Goal: Task Accomplishment & Management: Manage account settings

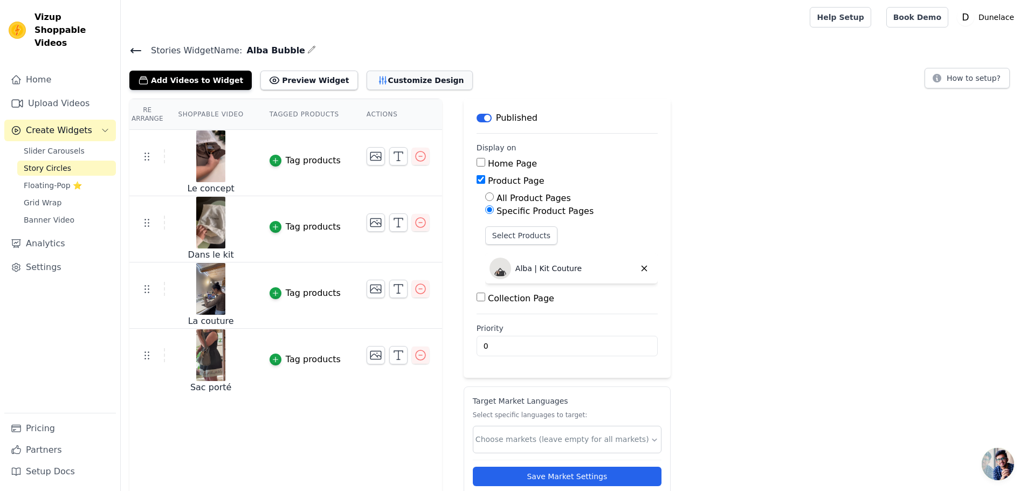
click at [372, 84] on button "Customize Design" at bounding box center [420, 80] width 106 height 19
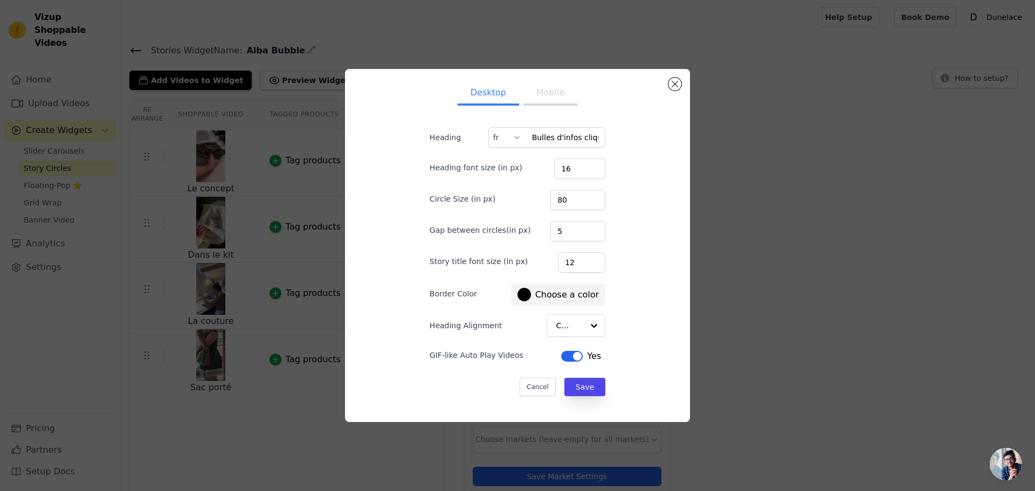
click at [531, 94] on button "Mobile" at bounding box center [550, 94] width 54 height 24
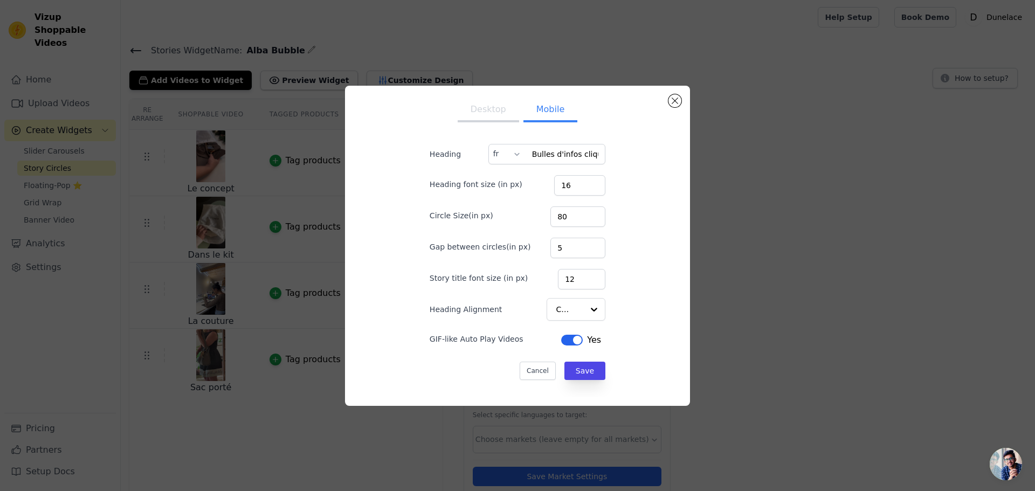
click at [488, 103] on button "Desktop" at bounding box center [488, 111] width 61 height 24
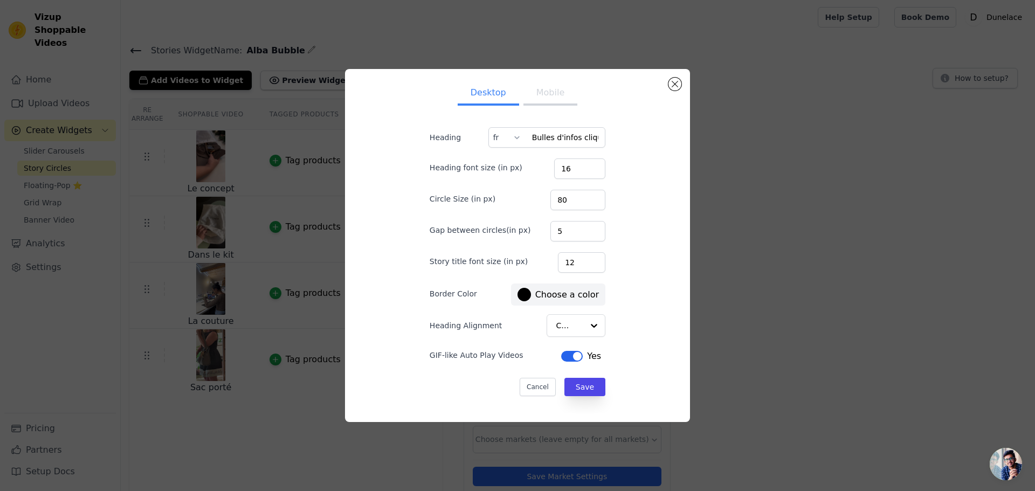
click at [522, 298] on div at bounding box center [523, 294] width 13 height 13
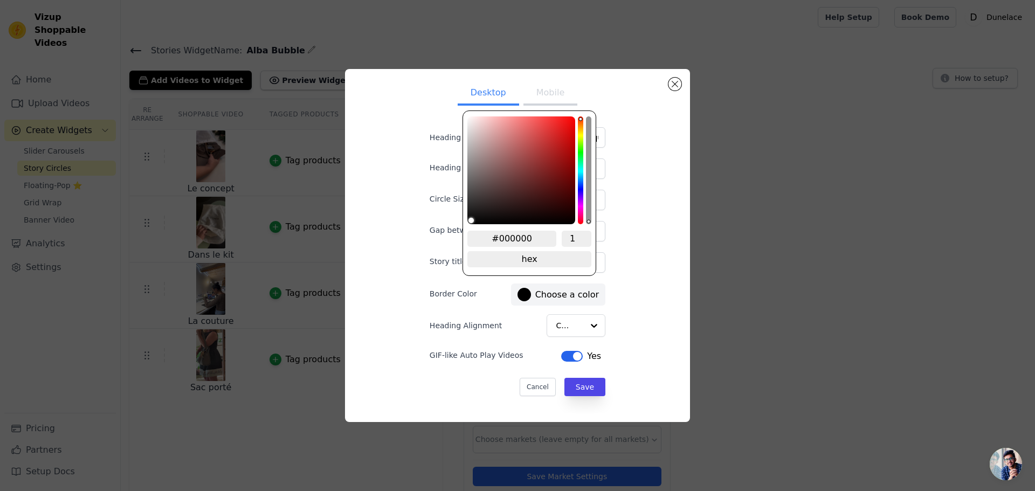
click at [509, 241] on input "#000000" at bounding box center [511, 239] width 89 height 16
type input "#E27D6"
type input "#e27d60"
type input "#E27D60"
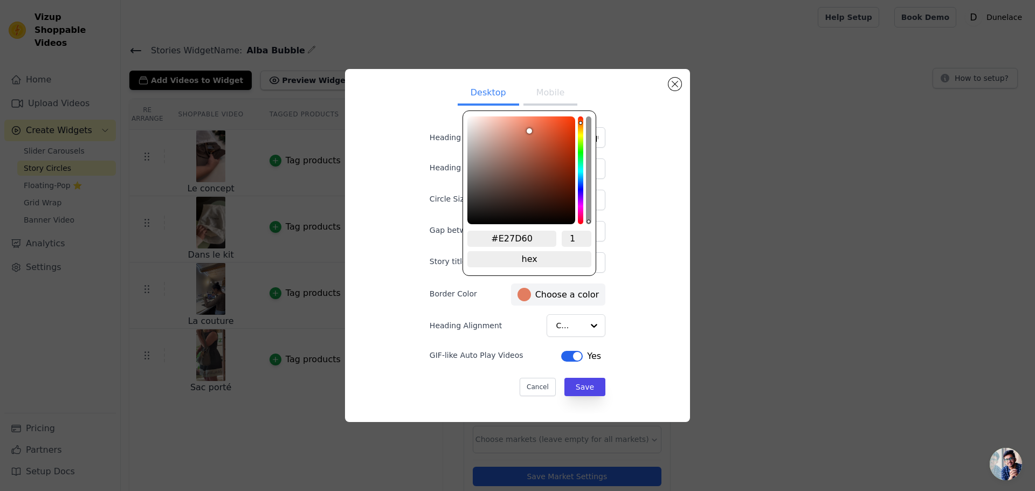
click at [654, 288] on div "Desktop Mobile Heading Bulles d'infos cliquable fr Heading font size (in px) 16…" at bounding box center [518, 246] width 328 height 336
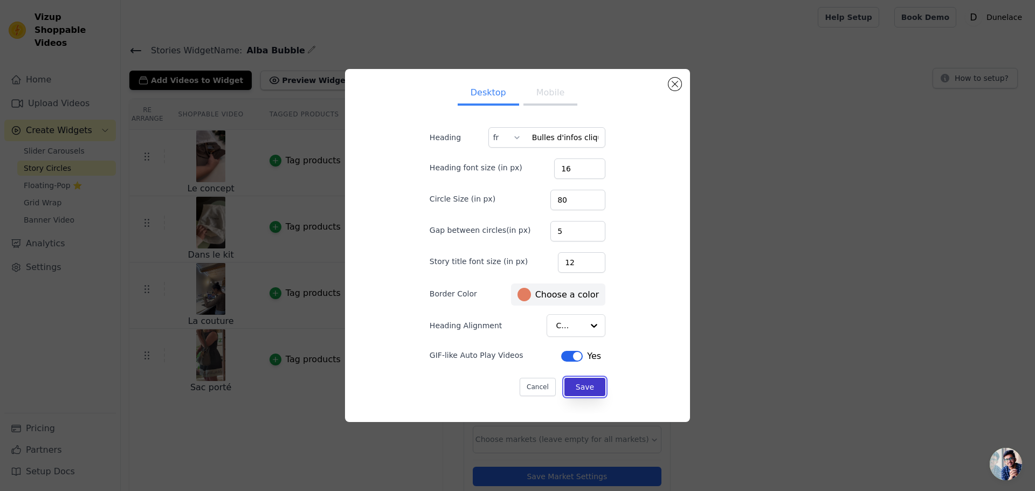
click at [576, 386] on button "Save" at bounding box center [584, 387] width 41 height 18
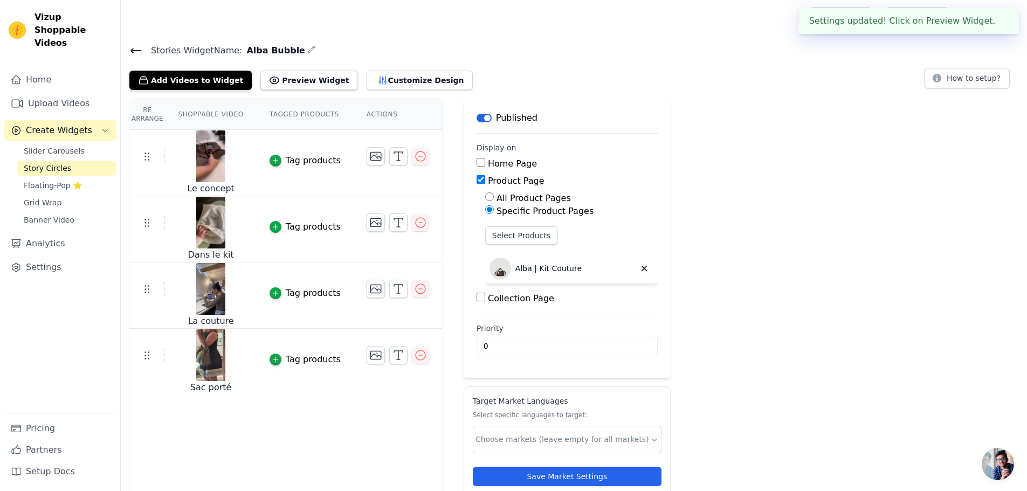
click at [757, 299] on div "Re Arrange Shoppable Video Tagged Products Actions Le concept Tag products Dans…" at bounding box center [574, 309] width 906 height 420
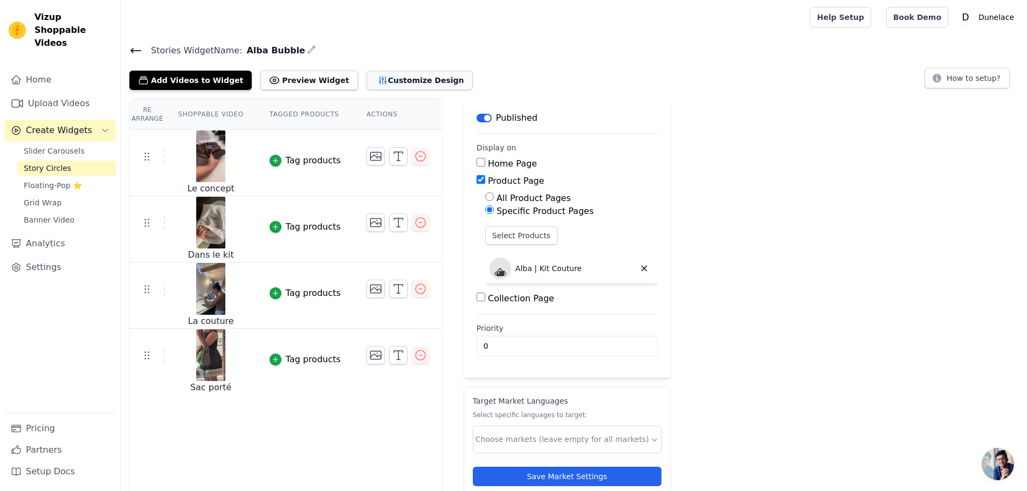
click at [376, 77] on button "Customize Design" at bounding box center [420, 80] width 106 height 19
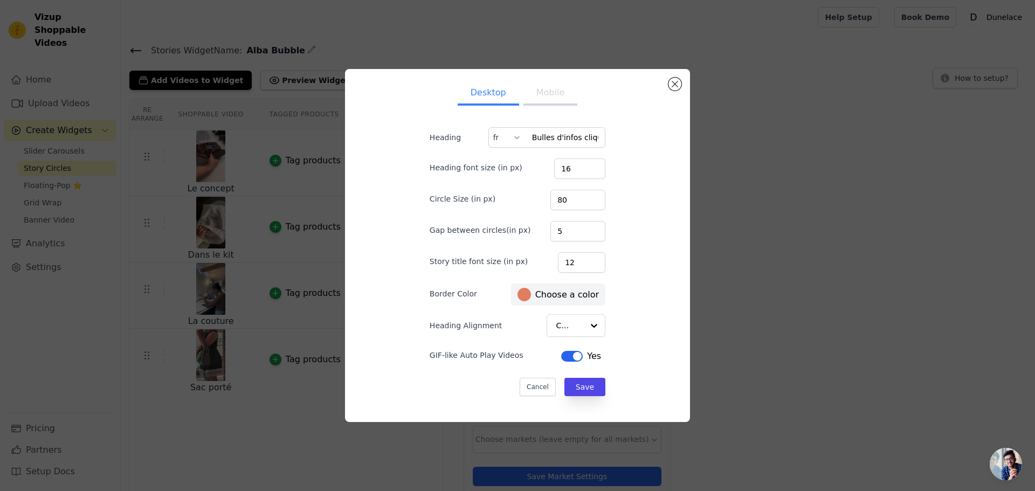
click at [524, 296] on div at bounding box center [523, 294] width 13 height 13
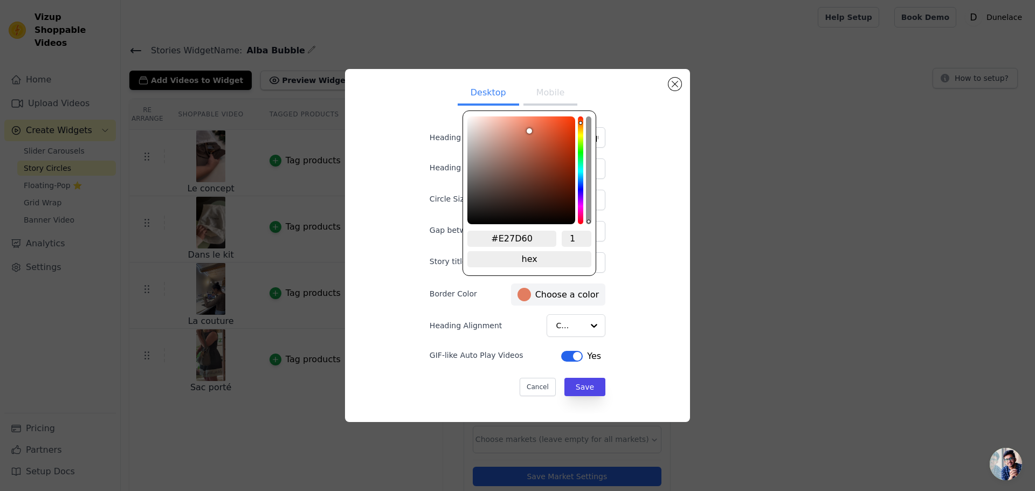
click at [534, 233] on input "#E27D60" at bounding box center [511, 239] width 89 height 16
type input "#BFAF9"
type input "#bfaf92"
type input "#BFAF92"
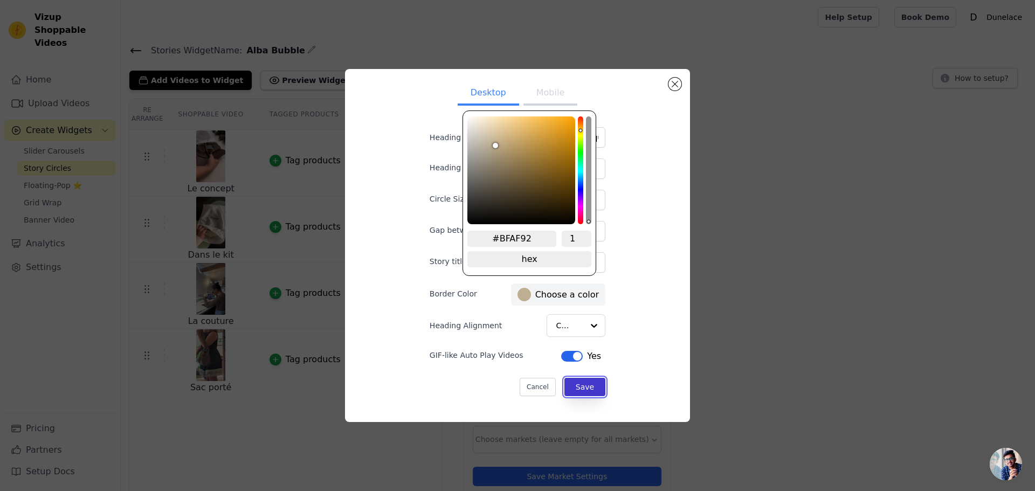
click at [583, 392] on button "Save" at bounding box center [584, 387] width 41 height 18
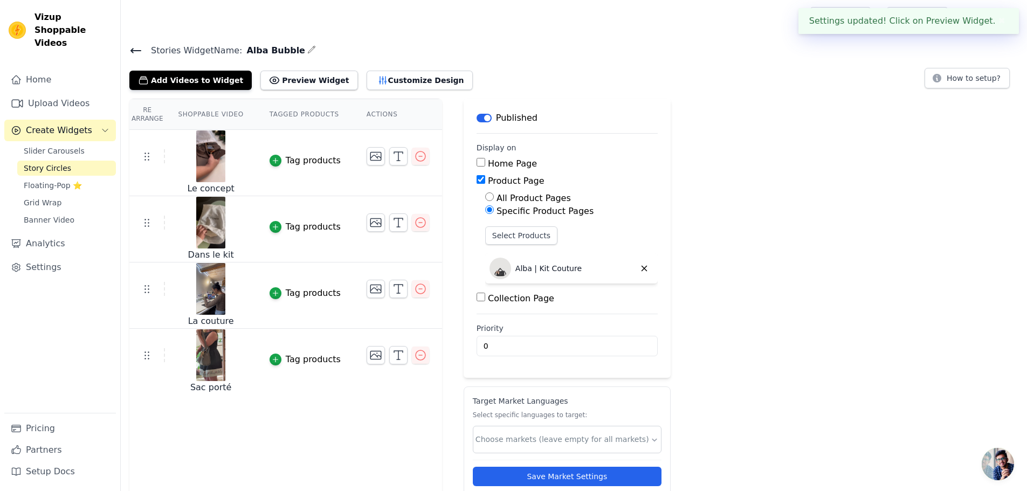
click at [813, 293] on div "Re Arrange Shoppable Video Tagged Products Actions Le concept Tag products Dans…" at bounding box center [574, 309] width 906 height 420
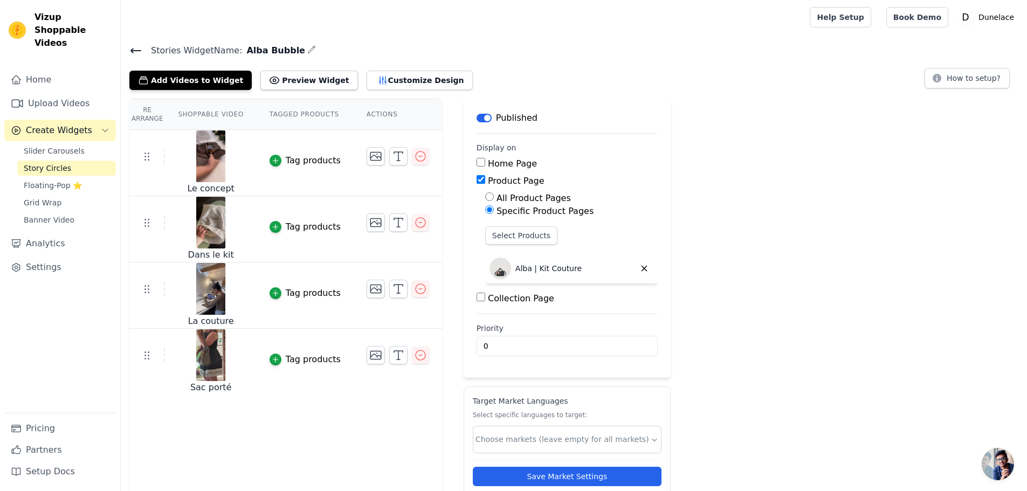
click at [134, 52] on icon at bounding box center [135, 50] width 13 height 13
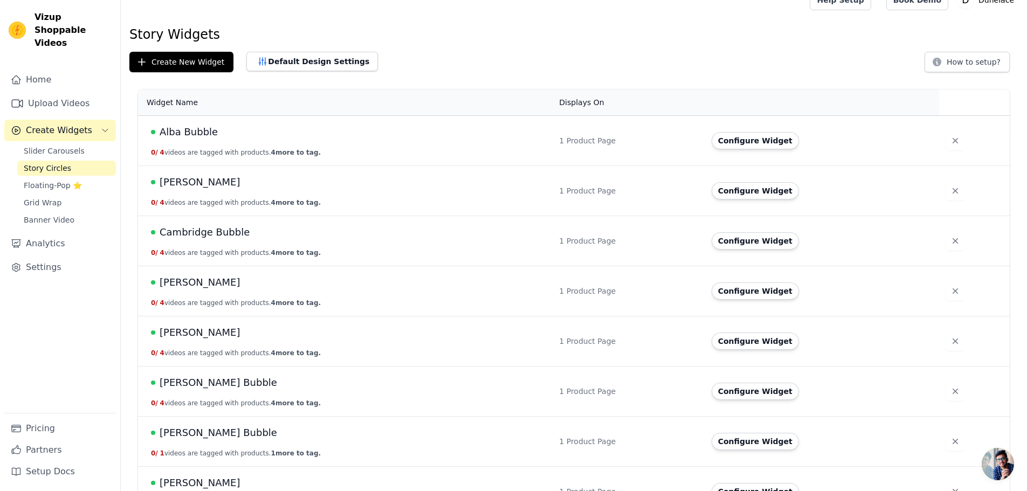
scroll to position [22, 0]
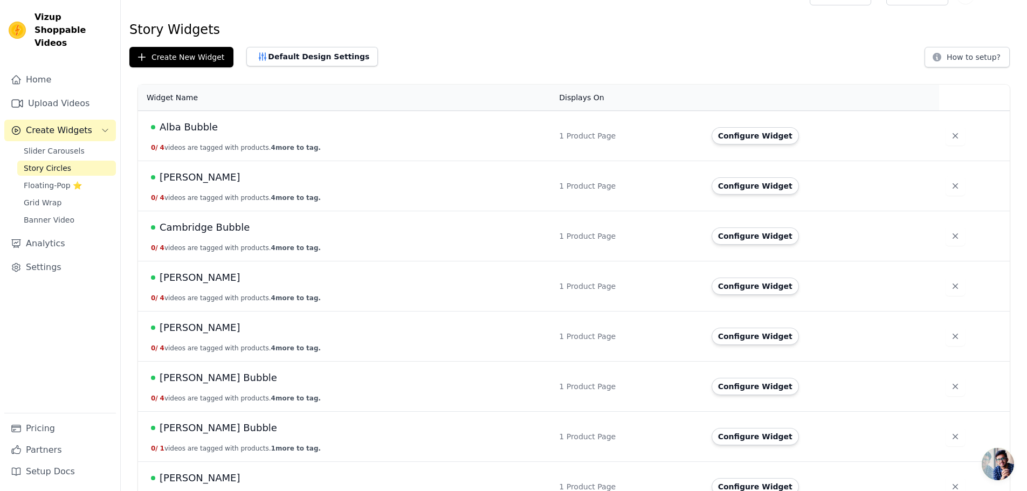
click at [184, 179] on span "[PERSON_NAME]" at bounding box center [200, 177] width 81 height 15
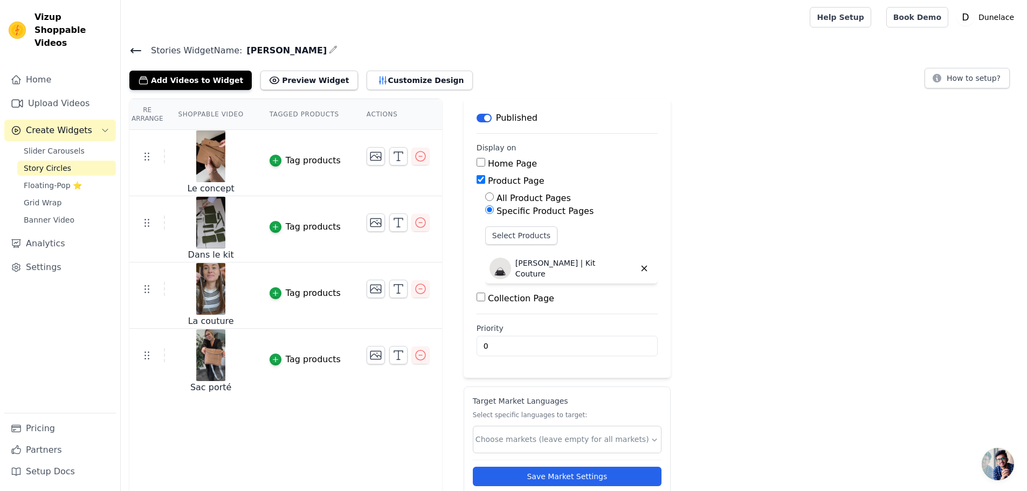
click at [136, 47] on icon at bounding box center [135, 50] width 13 height 13
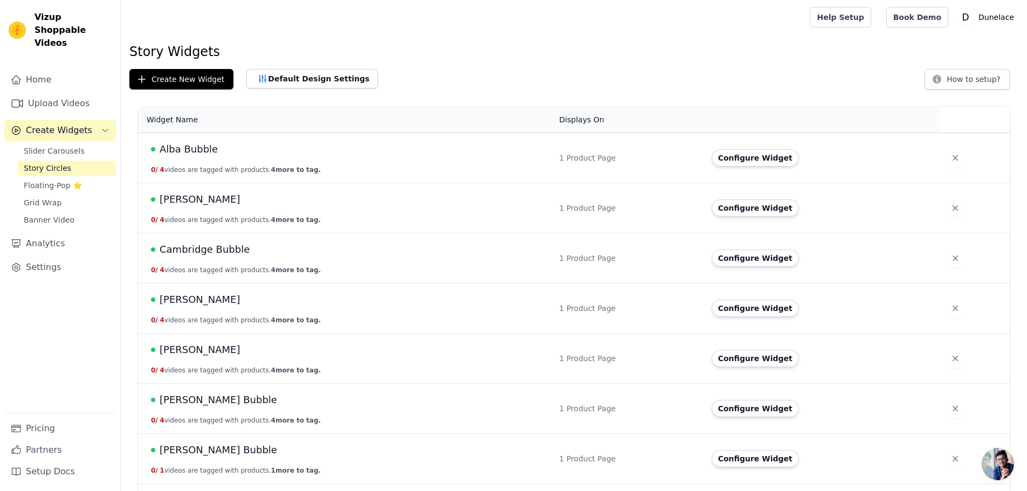
click at [189, 198] on span "[PERSON_NAME]" at bounding box center [200, 199] width 81 height 15
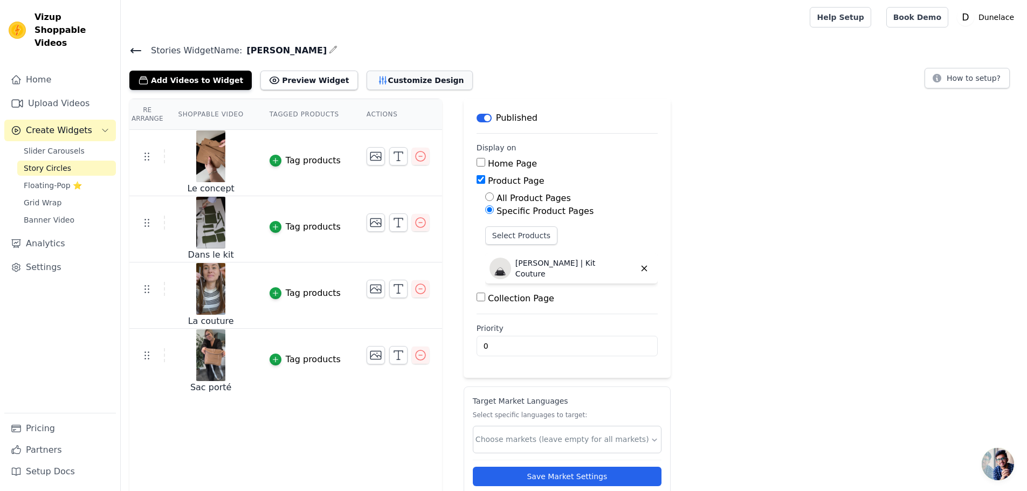
click at [387, 81] on button "Customize Design" at bounding box center [420, 80] width 106 height 19
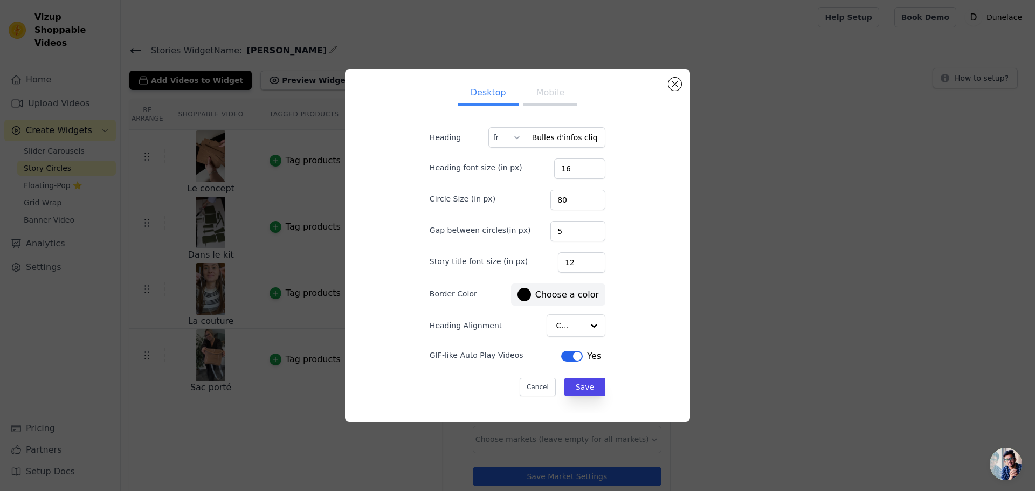
click at [538, 97] on button "Mobile" at bounding box center [550, 94] width 54 height 24
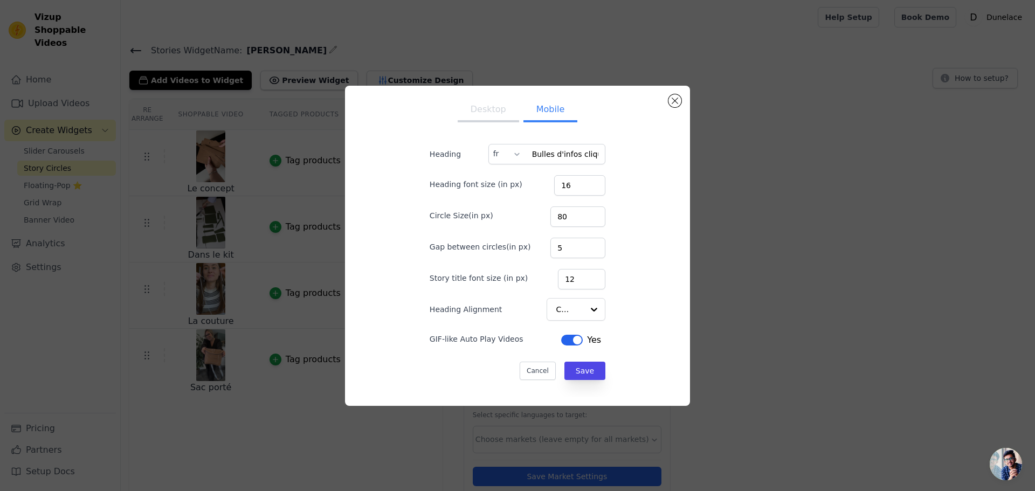
click at [484, 109] on button "Desktop" at bounding box center [488, 111] width 61 height 24
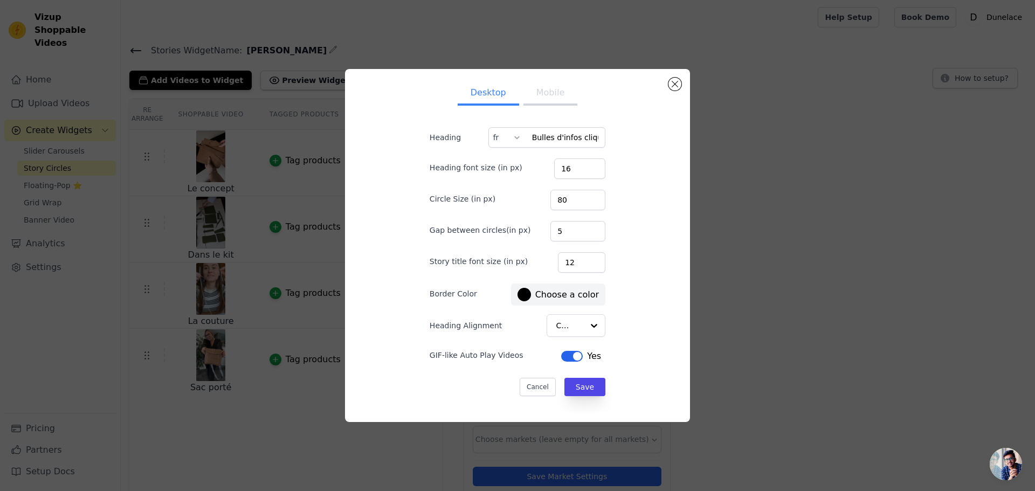
click at [526, 296] on div at bounding box center [523, 294] width 13 height 13
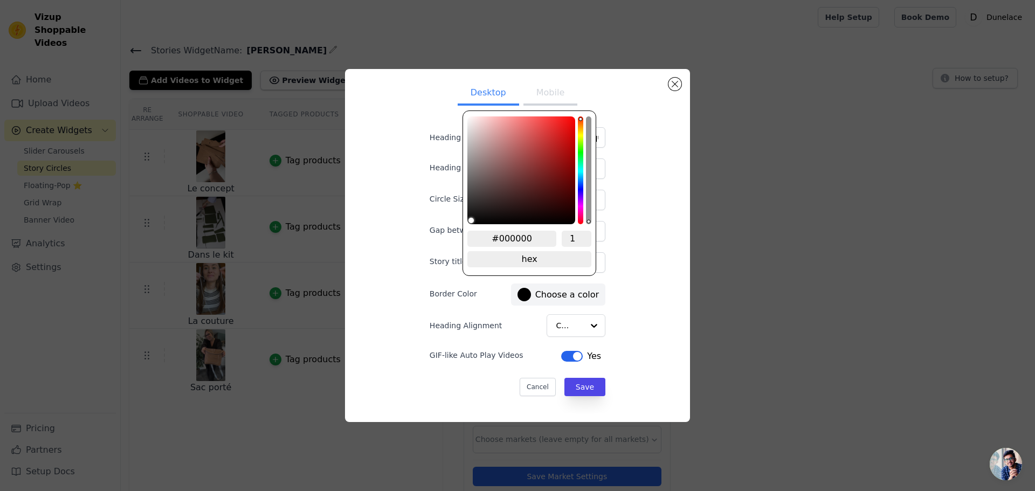
click at [522, 241] on input "#000000" at bounding box center [511, 239] width 89 height 16
type input "#BFAF9"
type input "#bfaf92"
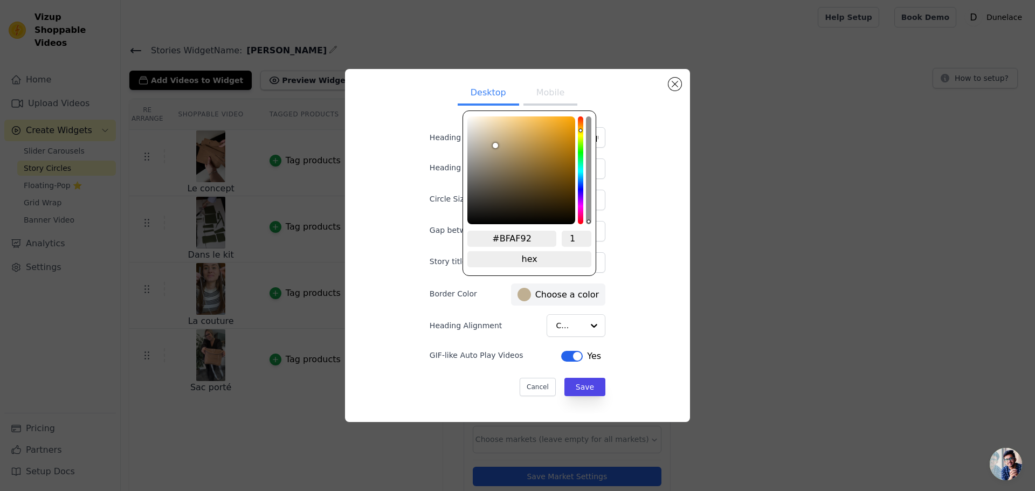
click at [501, 239] on input "#BFAF92" at bounding box center [511, 239] width 89 height 16
drag, startPoint x: 499, startPoint y: 236, endPoint x: 540, endPoint y: 237, distance: 41.0
click at [540, 237] on input "#BFAF92" at bounding box center [511, 239] width 89 height 16
type input "#BFAF92"
click at [582, 385] on button "Save" at bounding box center [584, 387] width 41 height 18
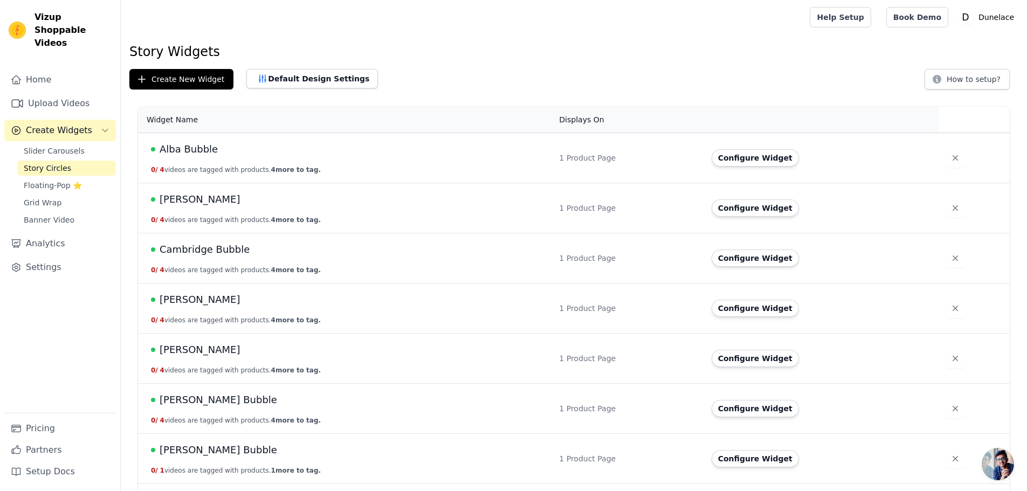
click at [191, 246] on span "Cambridge Bubble" at bounding box center [205, 249] width 90 height 15
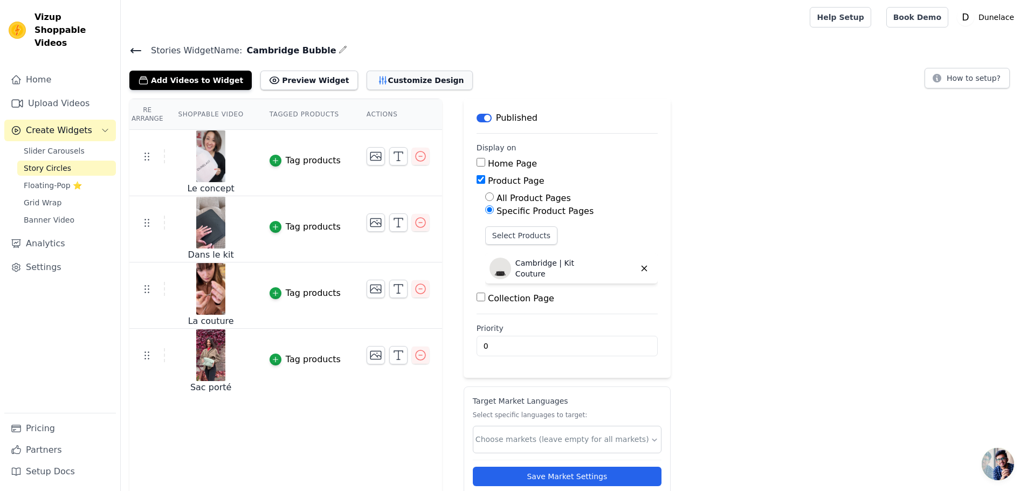
click at [387, 81] on button "Customize Design" at bounding box center [420, 80] width 106 height 19
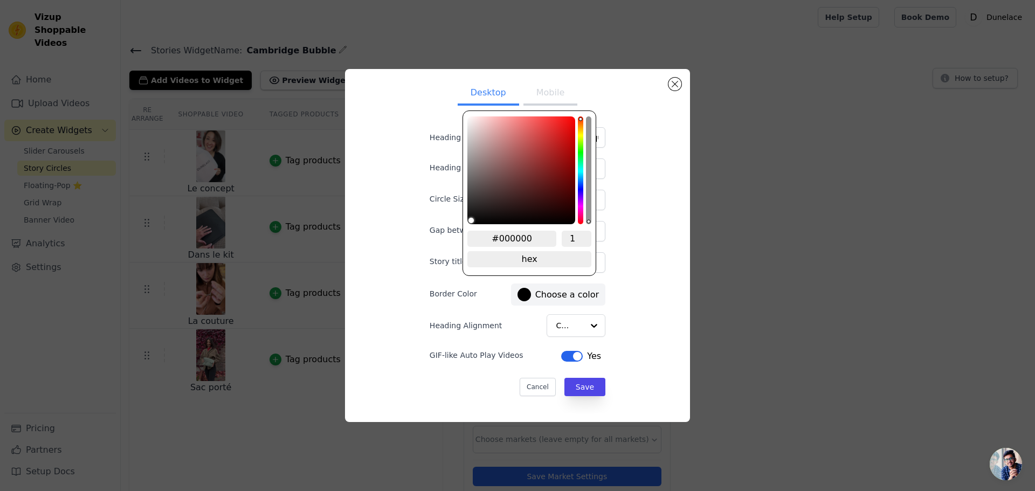
click at [526, 296] on div at bounding box center [523, 294] width 13 height 13
click at [512, 235] on input "#000000" at bounding box center [511, 239] width 89 height 16
paste input "BFAF92"
type input "#bfaf92"
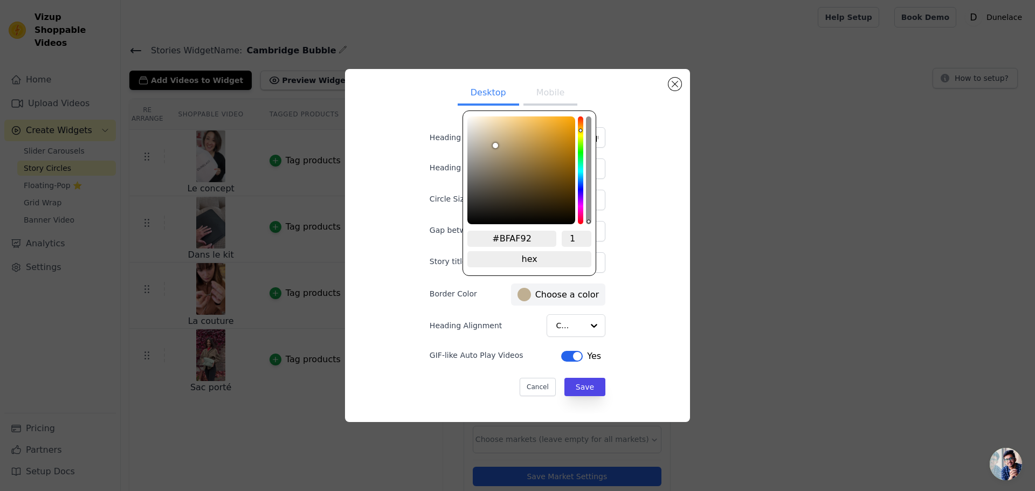
type input "#BFAF92"
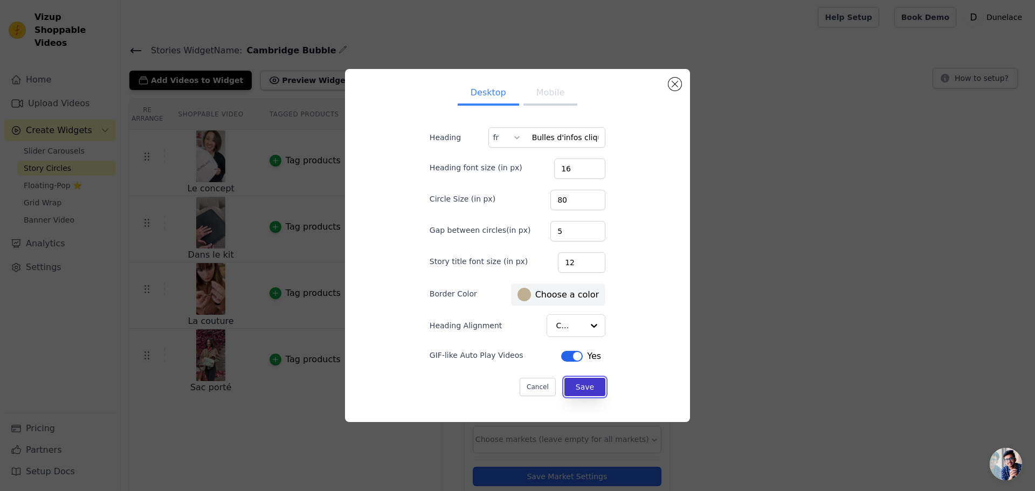
click at [581, 385] on button "Save" at bounding box center [584, 387] width 41 height 18
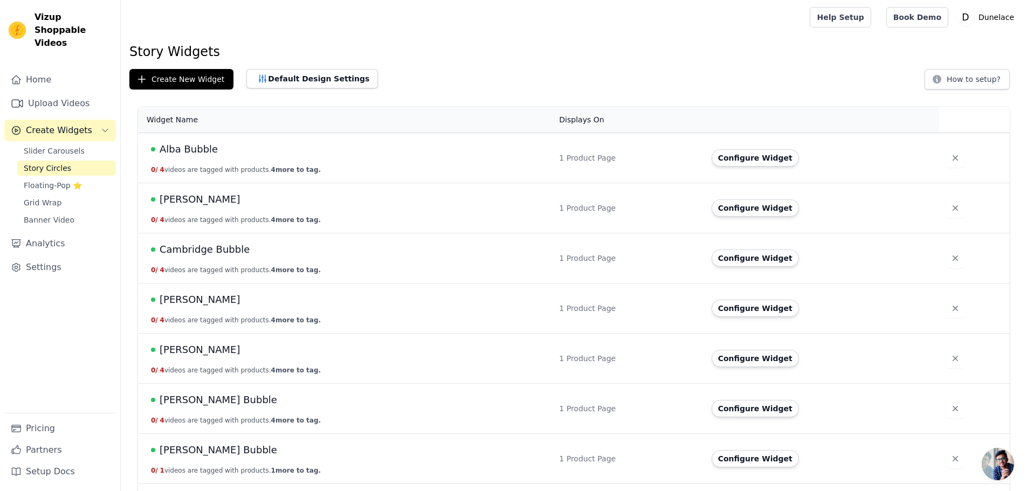
click at [178, 300] on span "[PERSON_NAME]" at bounding box center [200, 299] width 81 height 15
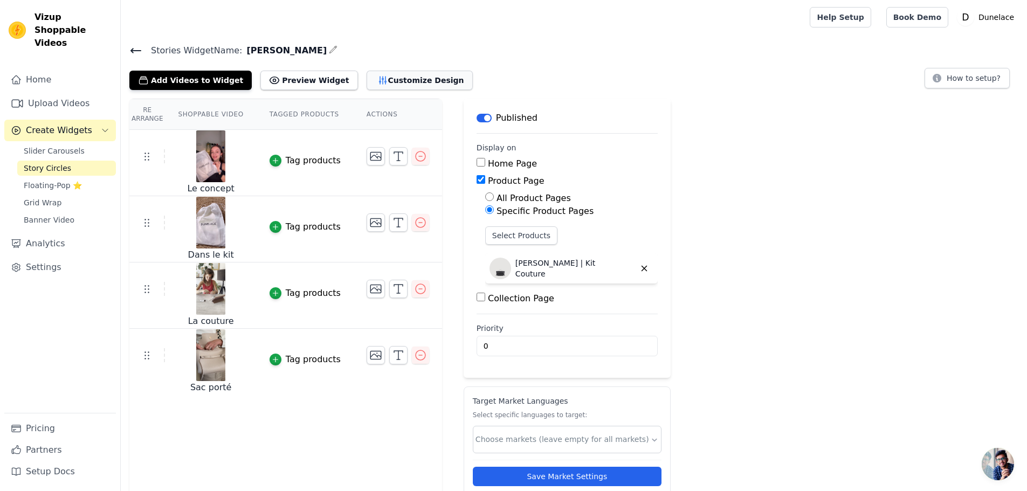
click at [387, 81] on button "Customize Design" at bounding box center [420, 80] width 106 height 19
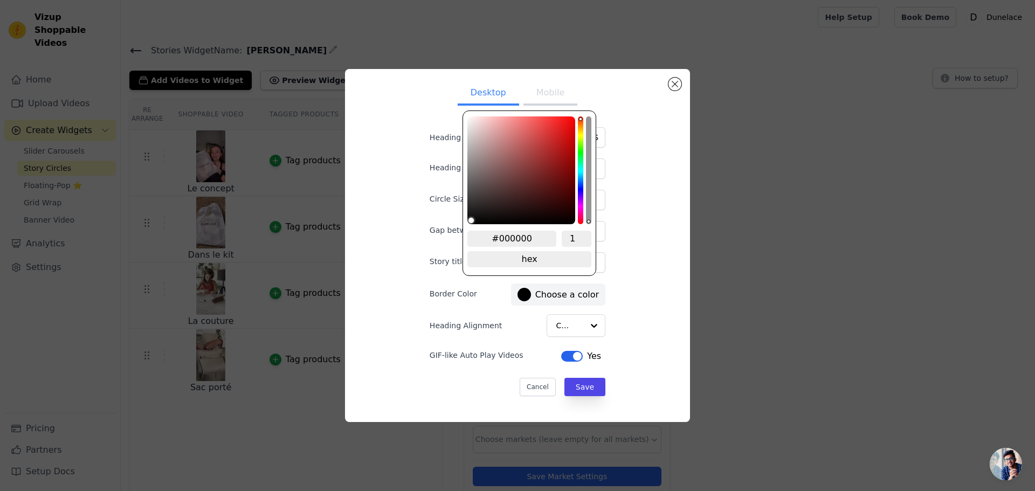
click at [526, 296] on div at bounding box center [523, 294] width 13 height 13
click at [524, 240] on input "#000000" at bounding box center [511, 239] width 89 height 16
paste input "BFAF92"
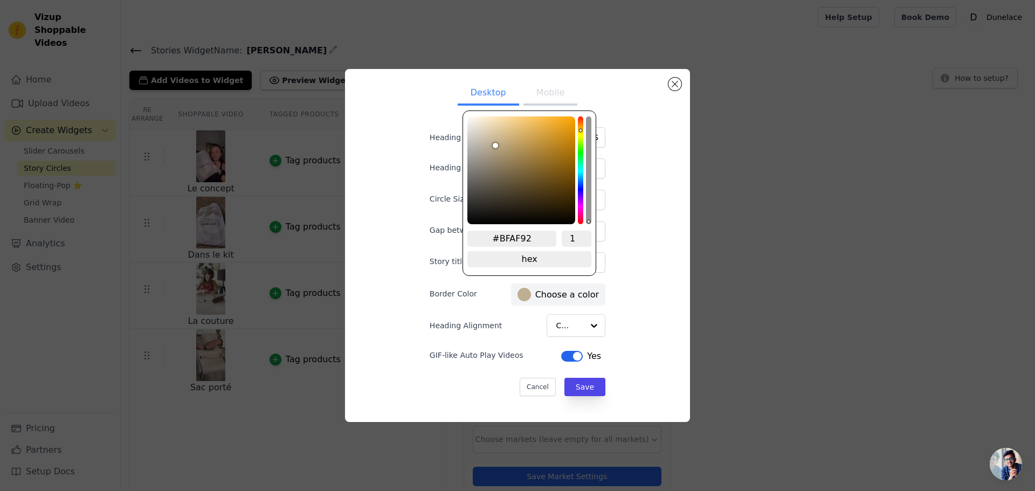
type input "#BFAF92"
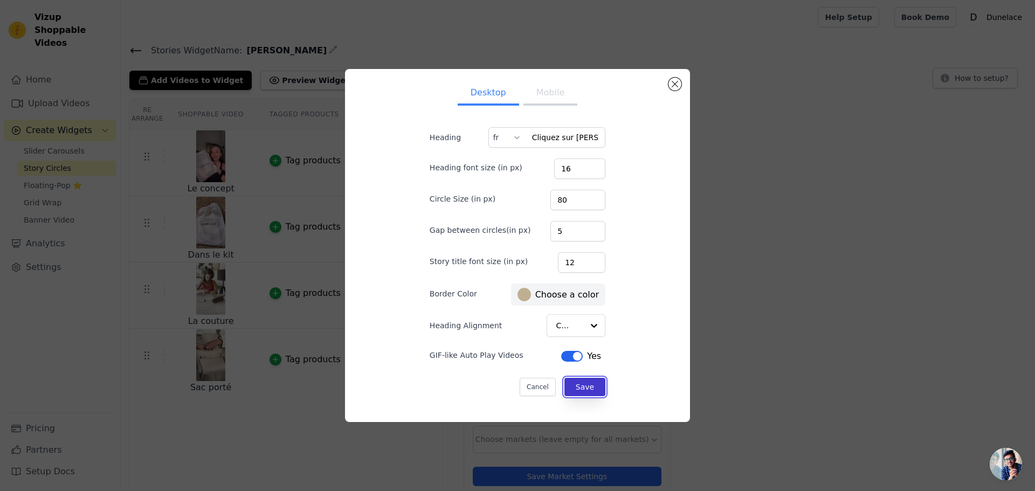
click at [581, 385] on button "Save" at bounding box center [584, 387] width 41 height 18
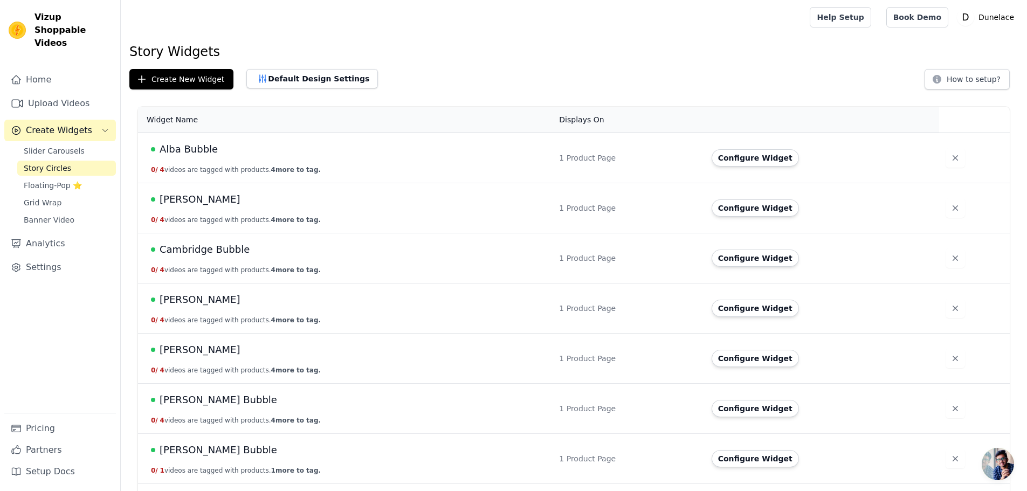
click at [180, 350] on span "[PERSON_NAME]" at bounding box center [200, 349] width 81 height 15
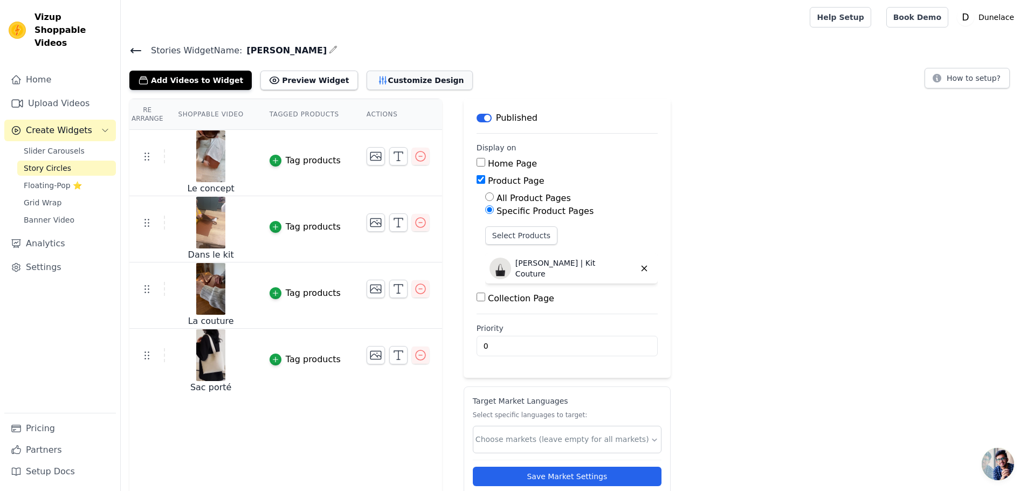
click at [387, 81] on button "Customize Design" at bounding box center [420, 80] width 106 height 19
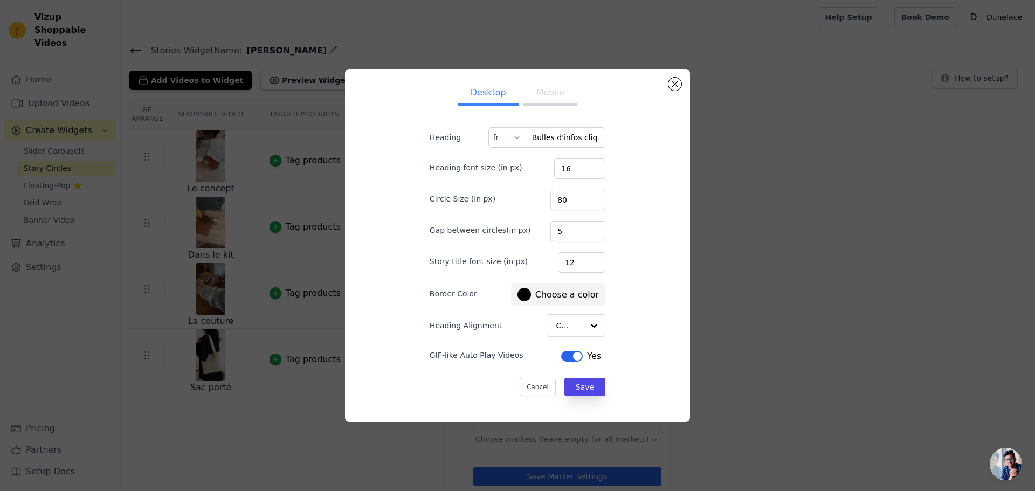
click at [526, 296] on div at bounding box center [523, 294] width 13 height 13
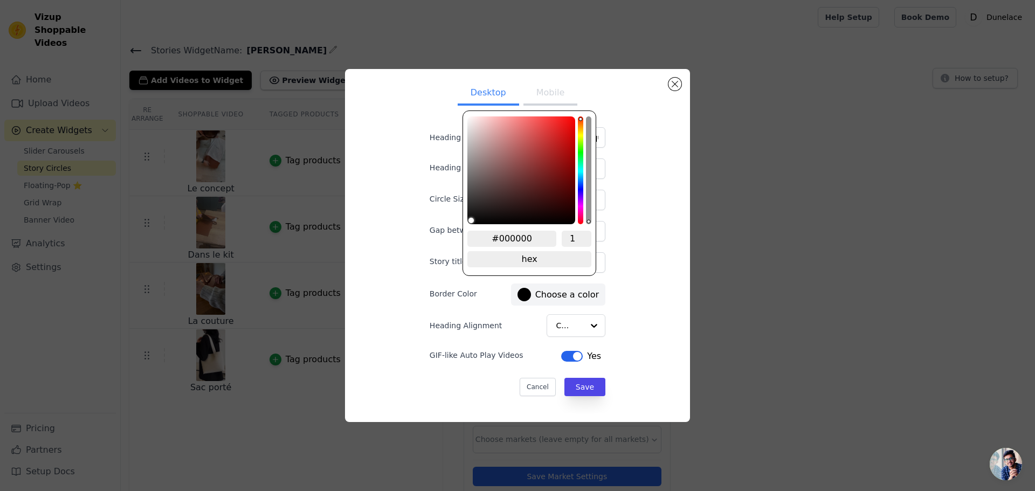
click at [524, 240] on input "#000000" at bounding box center [511, 239] width 89 height 16
paste input "BFAF92"
type input "#bfaf92"
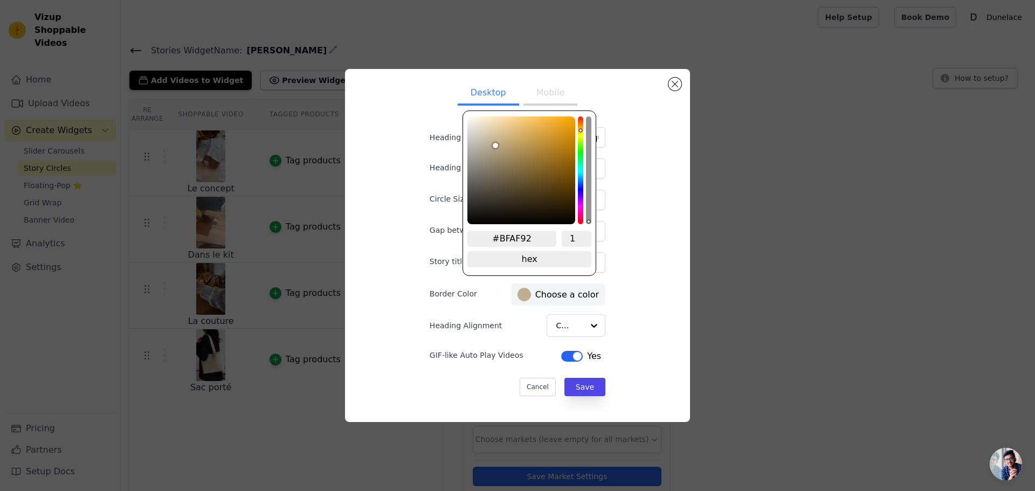
type input "#BFAF92"
click at [581, 385] on button "Save" at bounding box center [584, 387] width 41 height 18
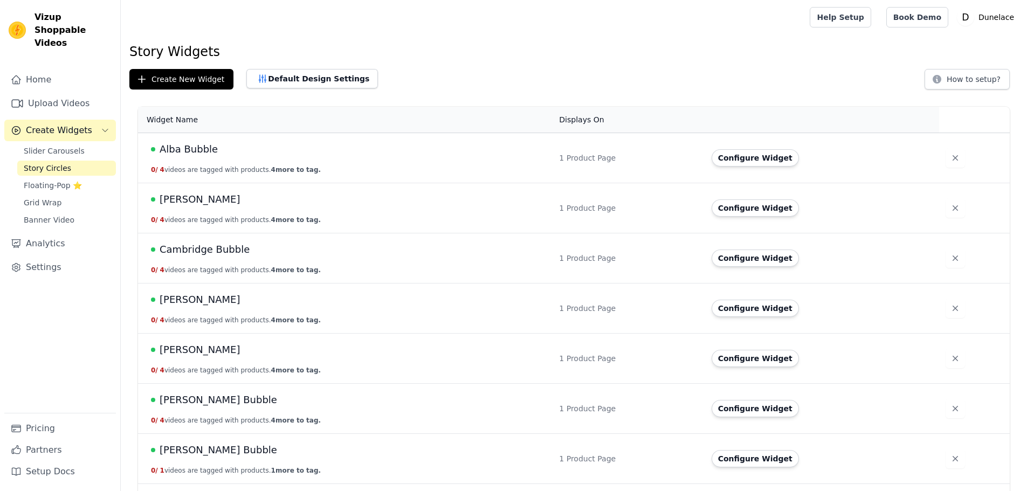
click at [183, 394] on span "[PERSON_NAME] Bubble" at bounding box center [219, 399] width 118 height 15
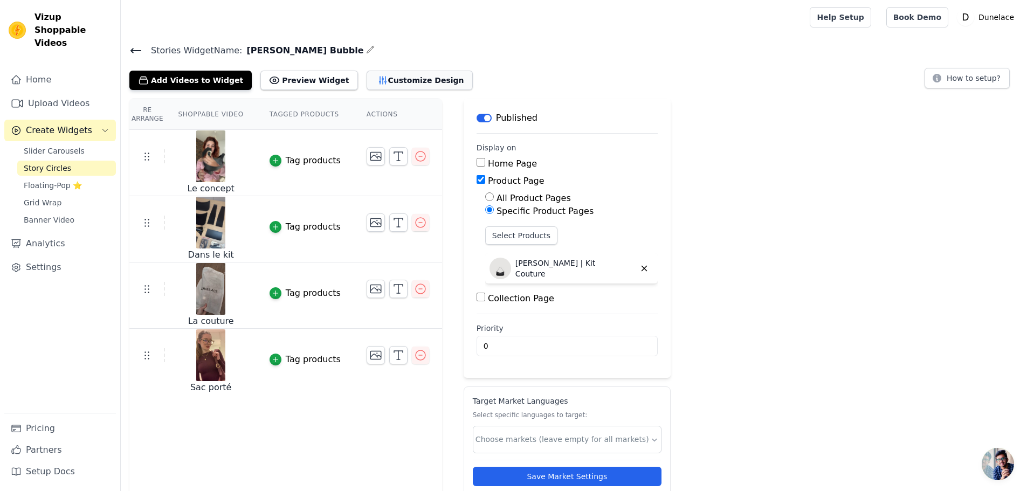
click at [387, 81] on button "Customize Design" at bounding box center [420, 80] width 106 height 19
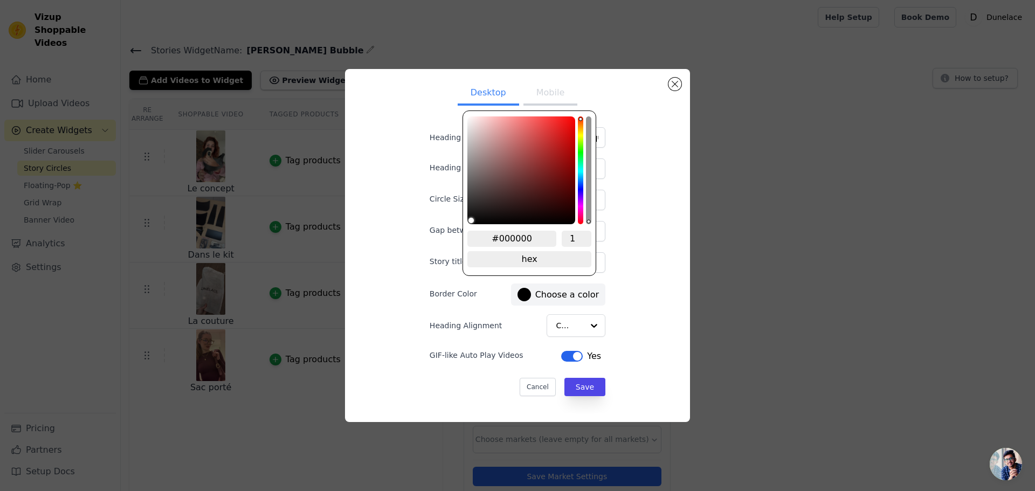
click at [526, 296] on div at bounding box center [523, 294] width 13 height 13
click at [524, 241] on input "#000000" at bounding box center [511, 239] width 89 height 16
paste input "BFAF92"
type input "#bfaf92"
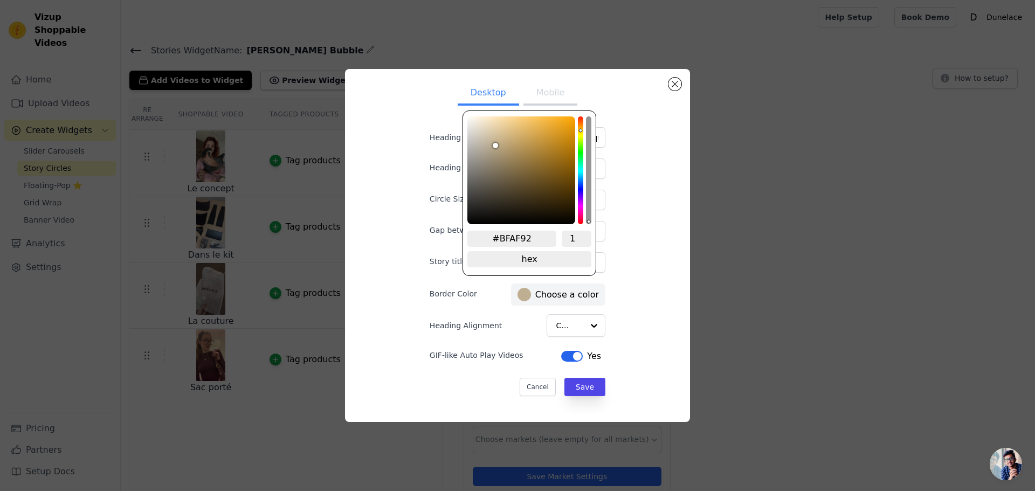
type input "#BFAF92"
click at [581, 385] on button "Save" at bounding box center [584, 387] width 41 height 18
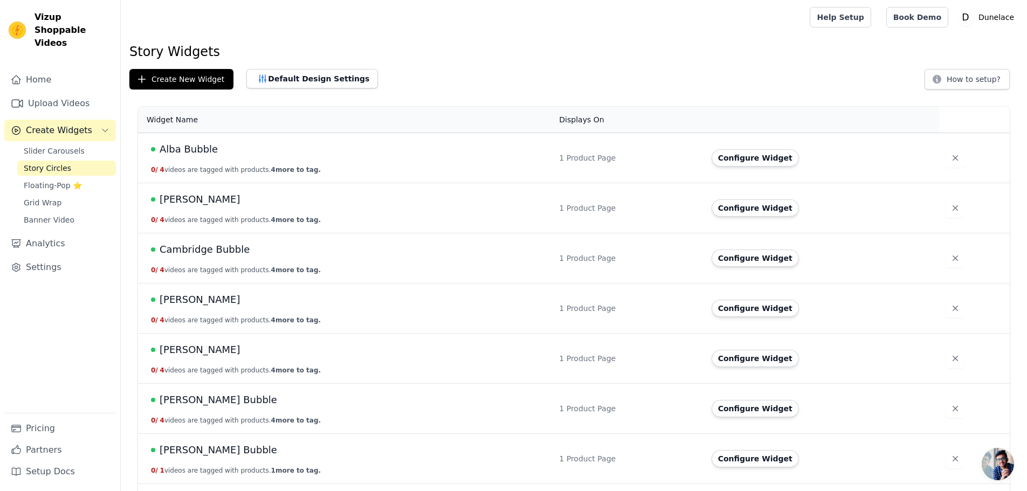
click at [191, 451] on span "[PERSON_NAME] Bubble" at bounding box center [219, 450] width 118 height 15
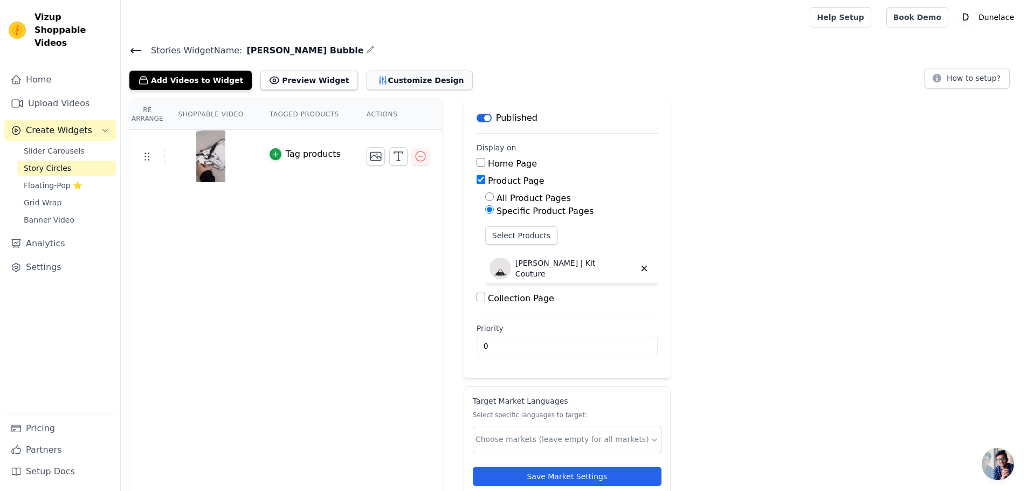
click at [387, 81] on button "Customize Design" at bounding box center [420, 80] width 106 height 19
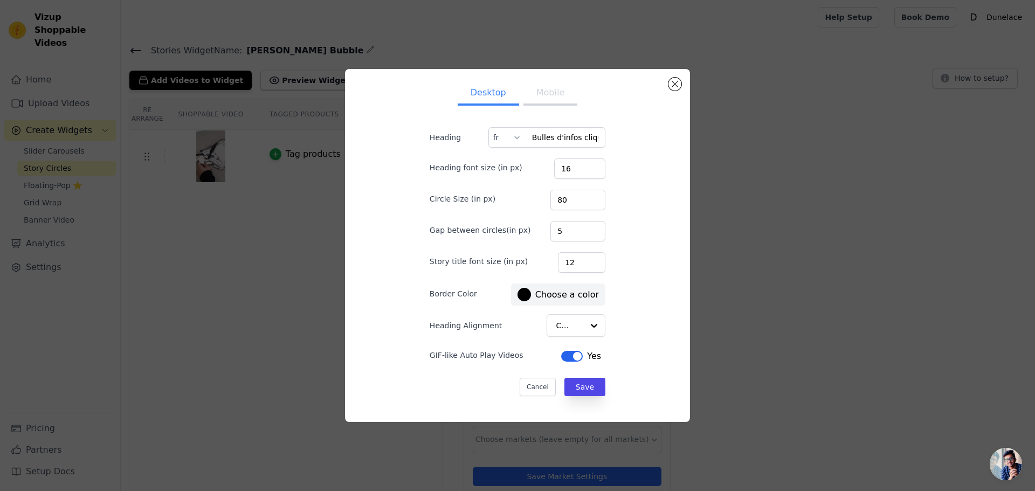
click at [526, 296] on div at bounding box center [523, 294] width 13 height 13
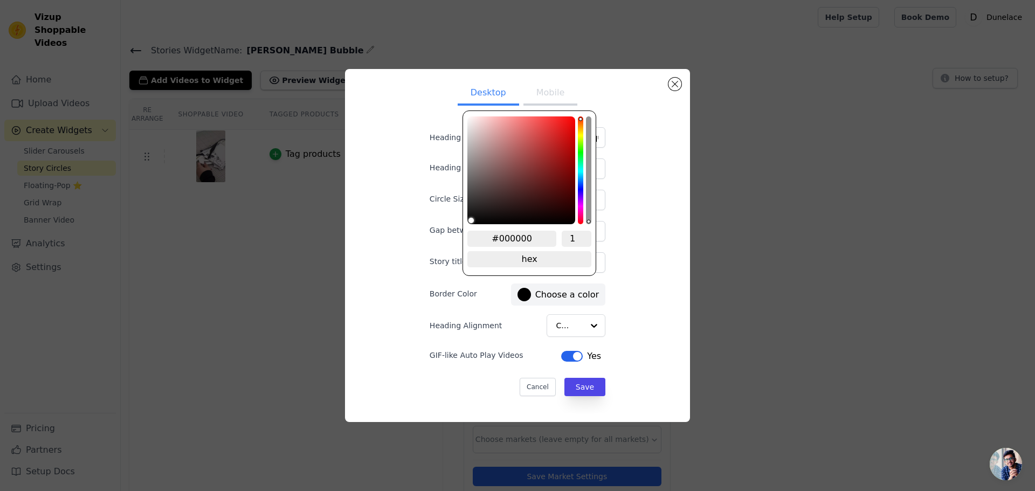
click at [524, 241] on input "#000000" at bounding box center [511, 239] width 89 height 16
paste input "BFAF92"
type input "#bfaf92"
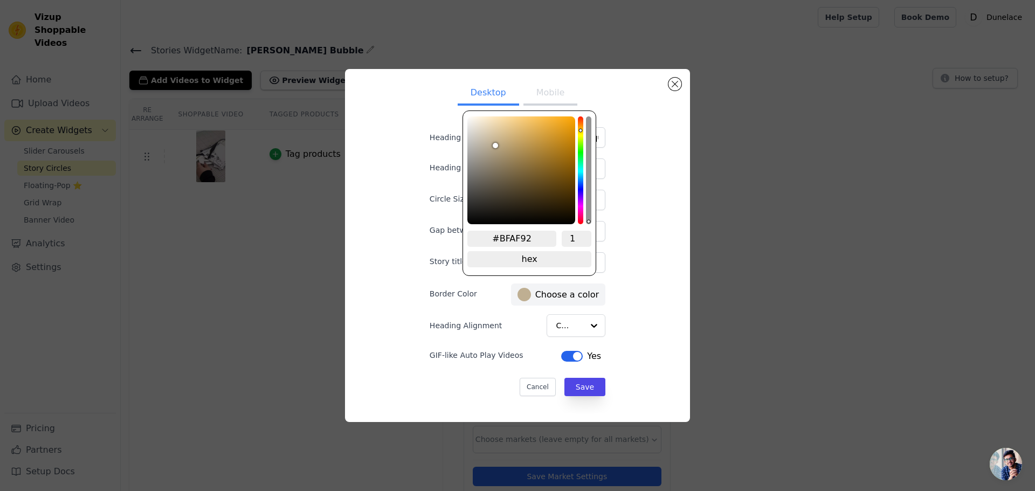
type input "#BFAF92"
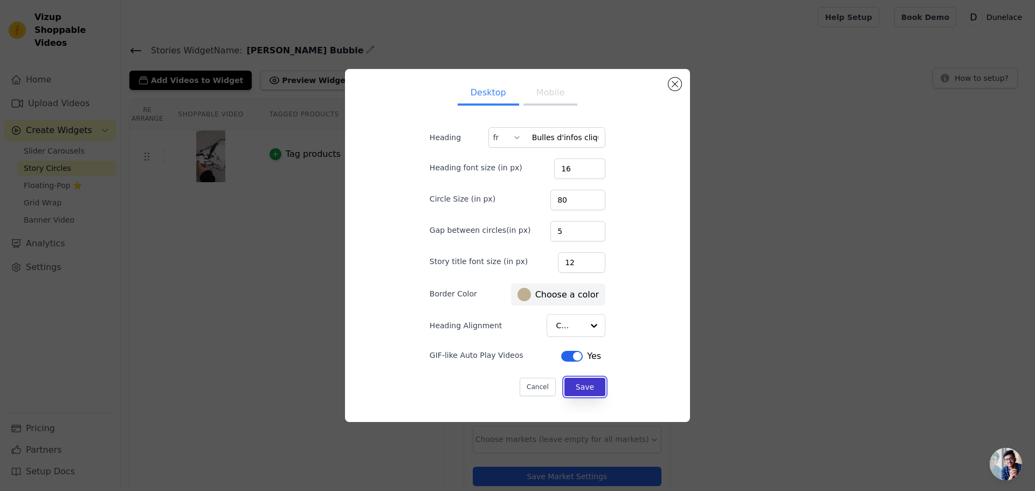
click at [581, 385] on button "Save" at bounding box center [584, 387] width 41 height 18
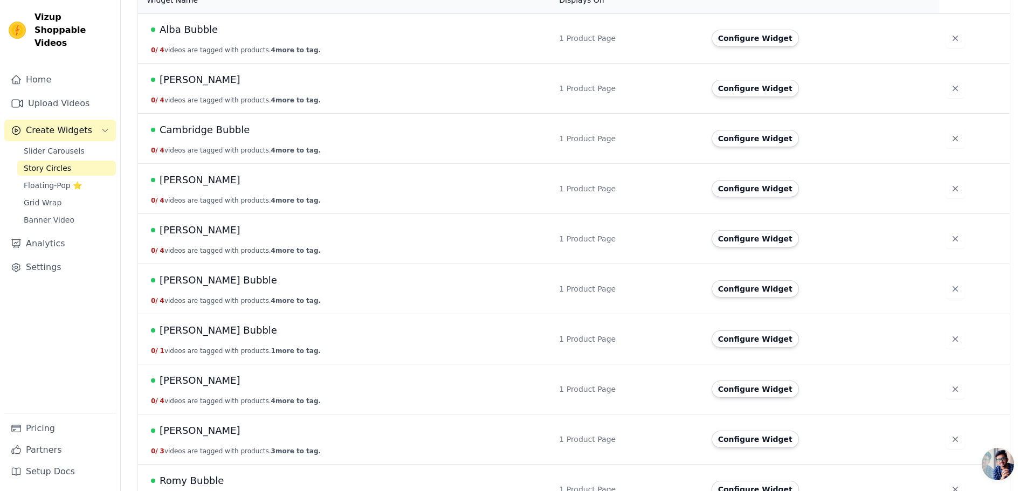
scroll to position [147, 0]
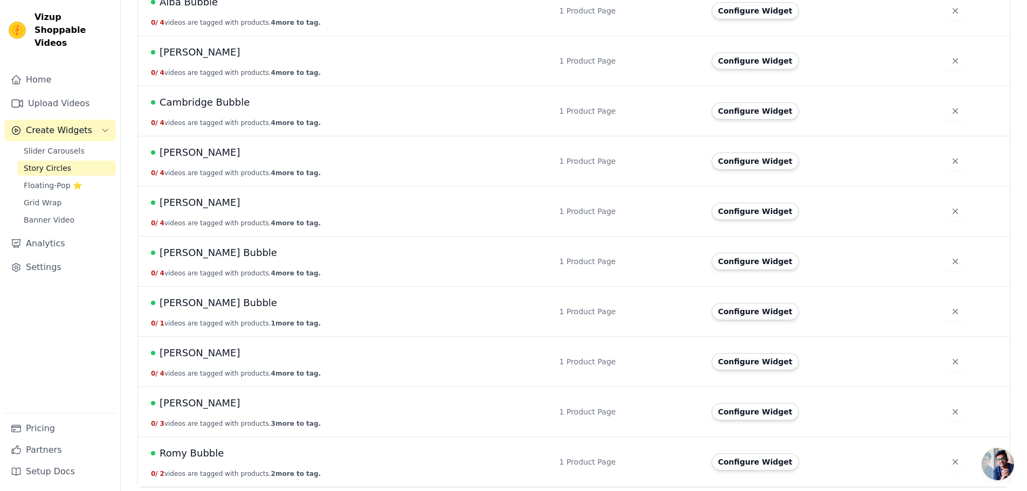
click at [192, 355] on span "[PERSON_NAME]" at bounding box center [200, 353] width 81 height 15
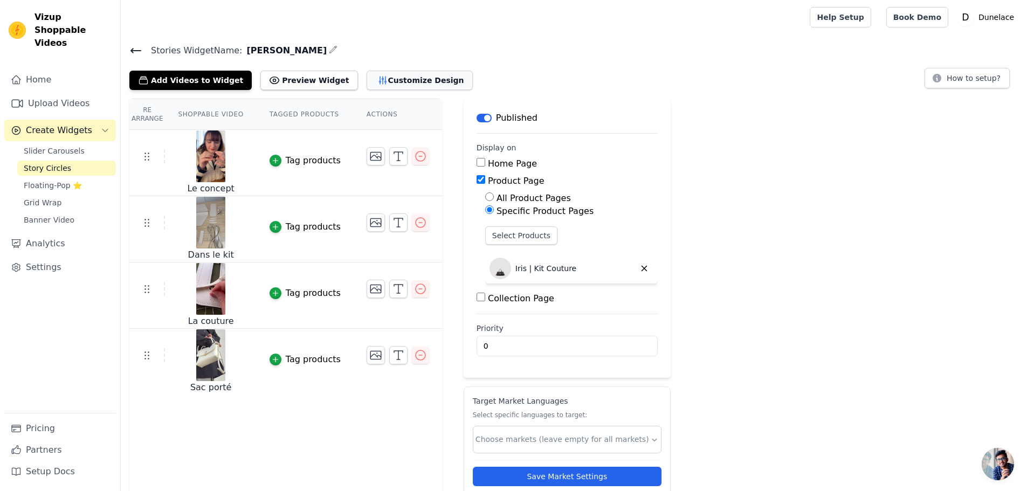
click at [387, 81] on button "Customize Design" at bounding box center [420, 80] width 106 height 19
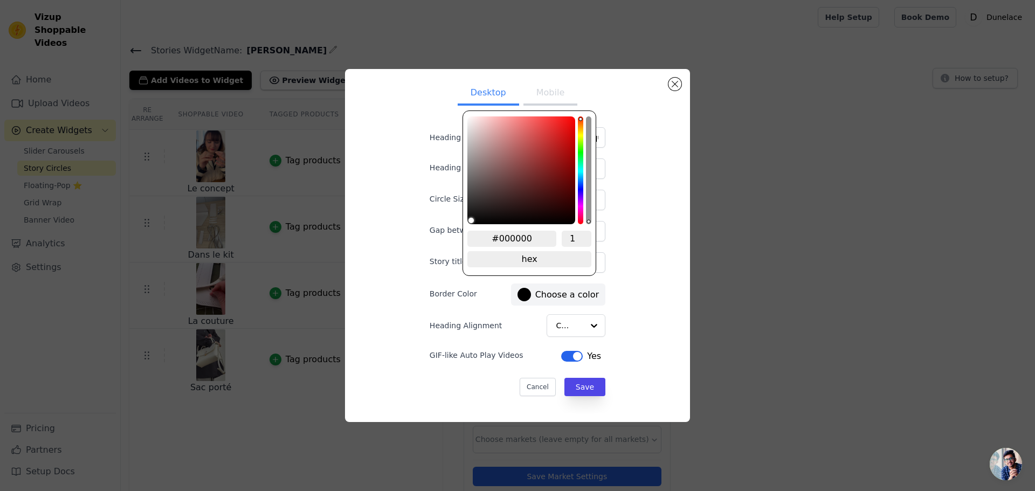
click at [526, 296] on div at bounding box center [523, 294] width 13 height 13
click at [523, 241] on input "#000000" at bounding box center [511, 239] width 89 height 16
paste input "BFAF92"
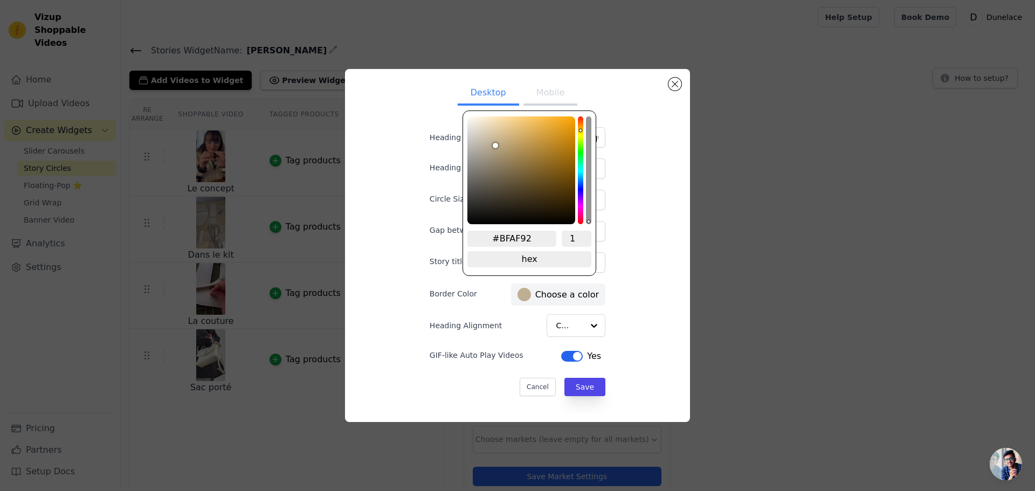
type input "#BFAF92"
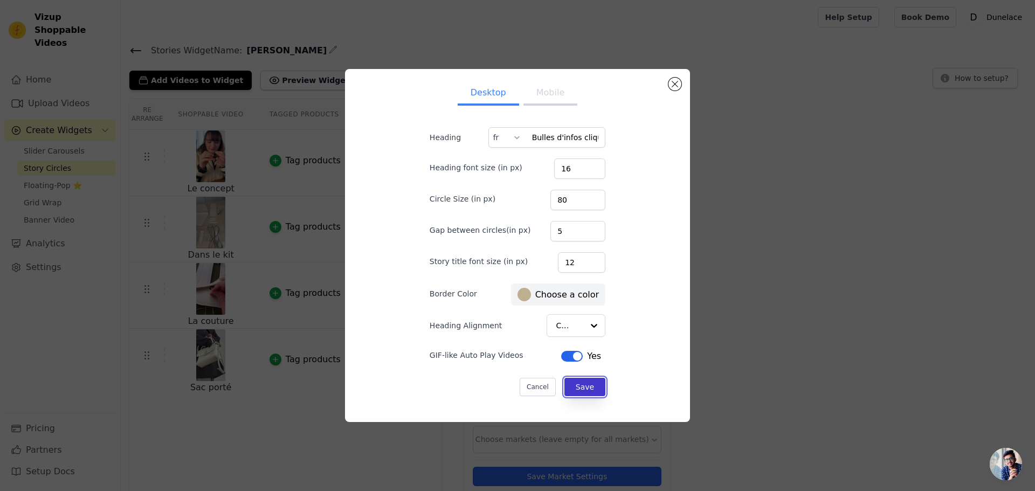
click at [581, 385] on button "Save" at bounding box center [584, 387] width 41 height 18
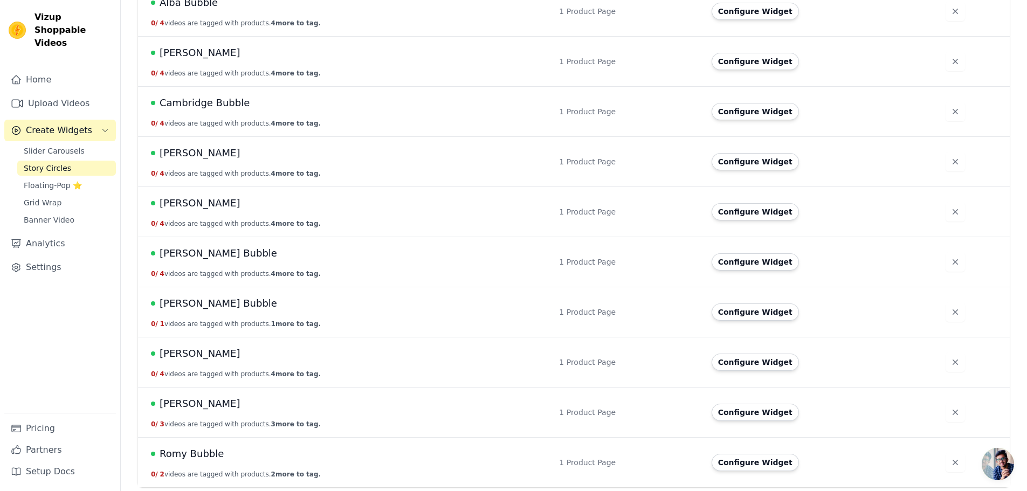
scroll to position [147, 0]
click at [179, 450] on span "Romy Bubble" at bounding box center [192, 453] width 64 height 15
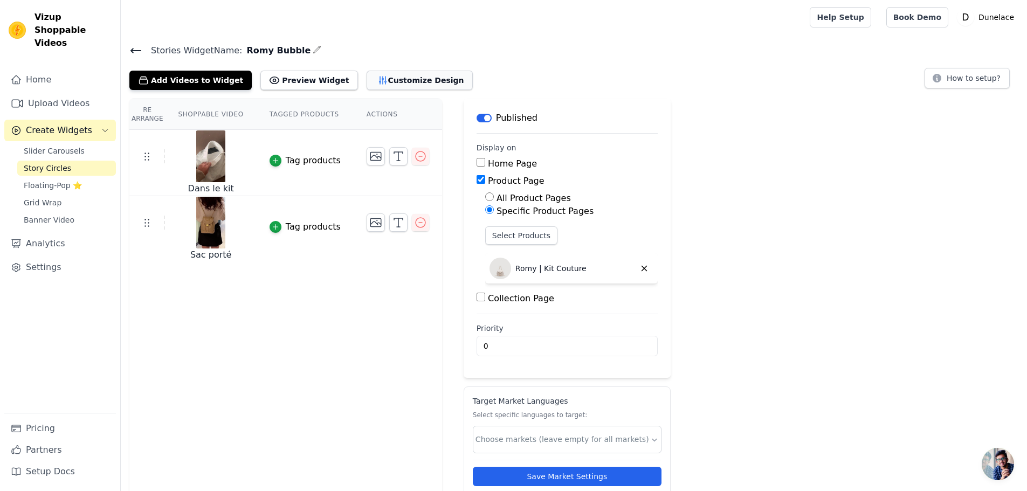
click at [387, 81] on button "Customize Design" at bounding box center [420, 80] width 106 height 19
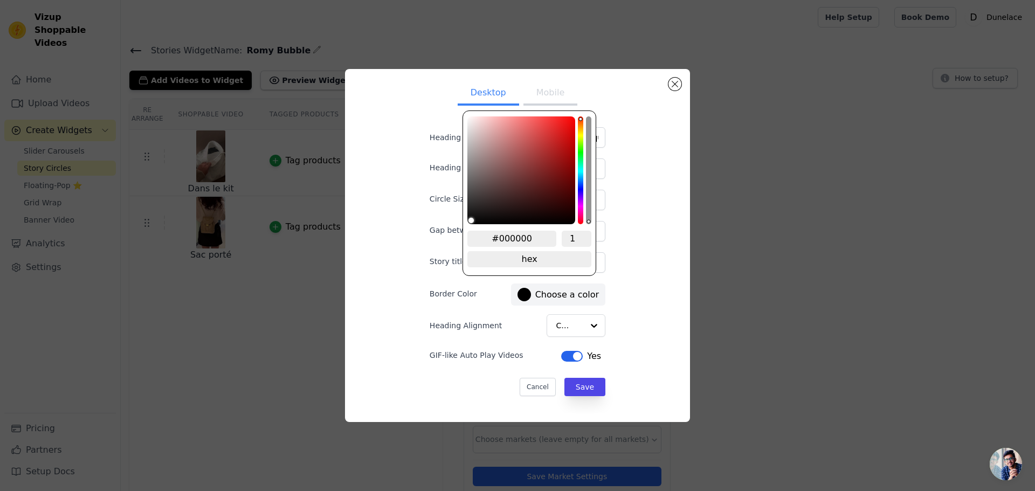
click at [526, 296] on div at bounding box center [523, 294] width 13 height 13
click at [515, 231] on input "#000000" at bounding box center [511, 239] width 89 height 16
paste input "BFAF92"
type input "#bfaf92"
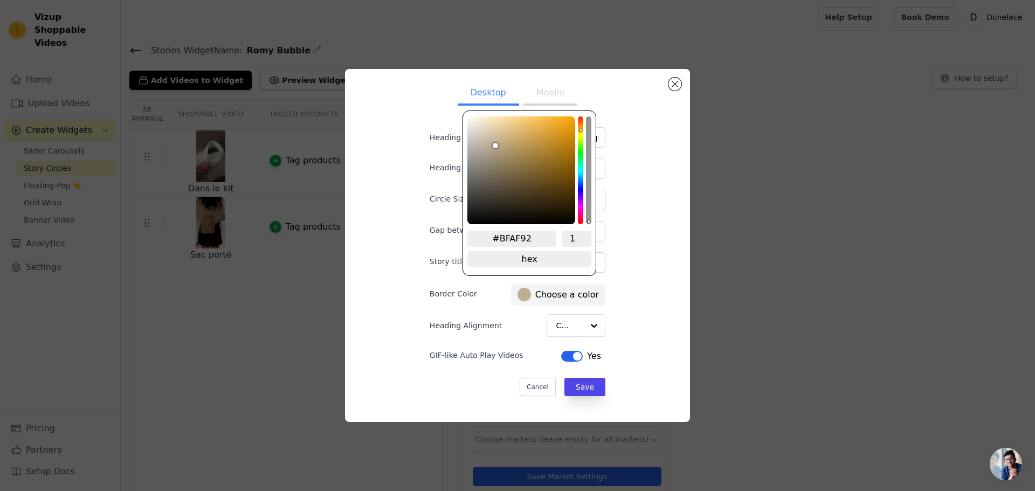
type input "#BFAF92"
click at [581, 385] on button "Save" at bounding box center [584, 387] width 41 height 18
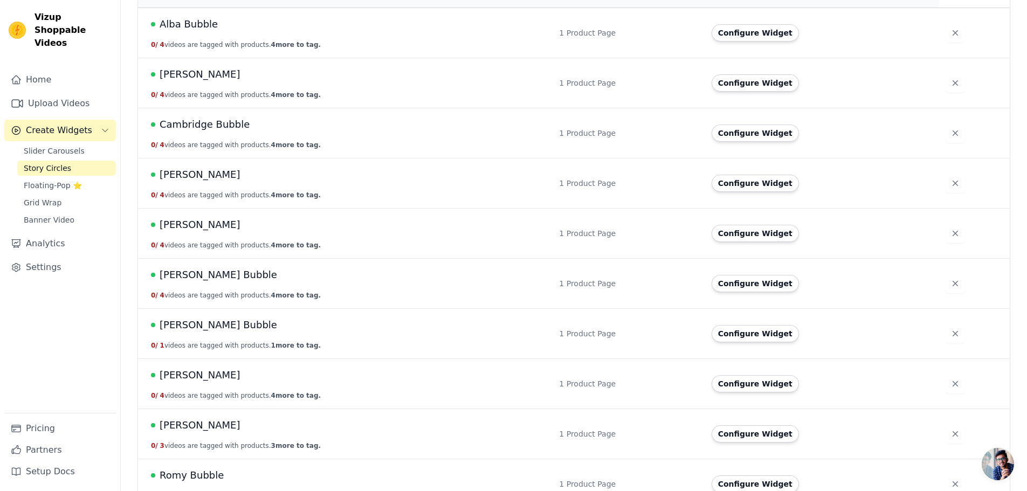
scroll to position [147, 0]
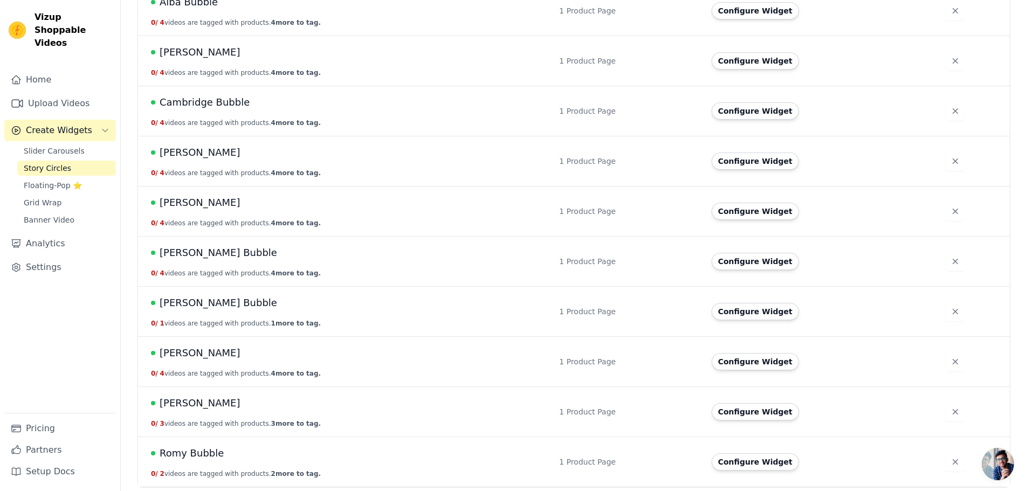
click at [197, 402] on span "[PERSON_NAME]" at bounding box center [200, 403] width 81 height 15
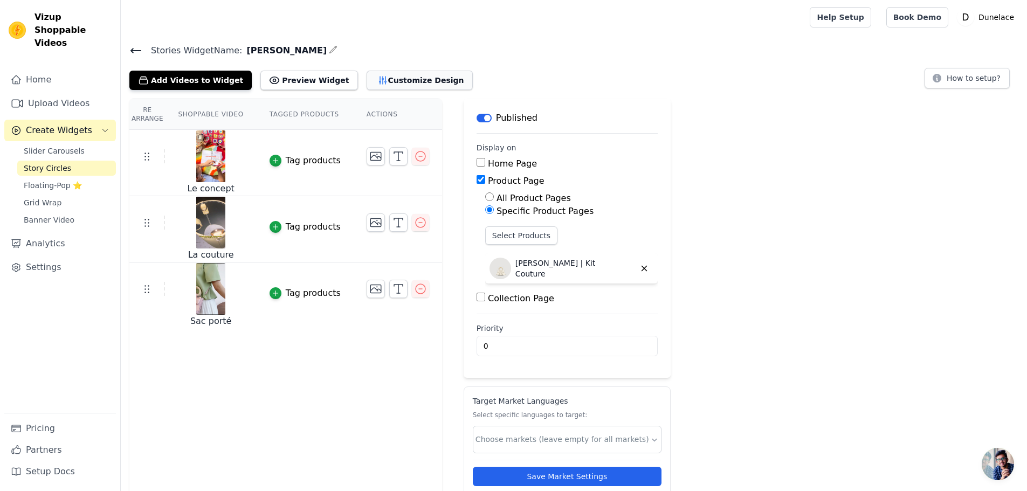
click at [387, 81] on button "Customize Design" at bounding box center [420, 80] width 106 height 19
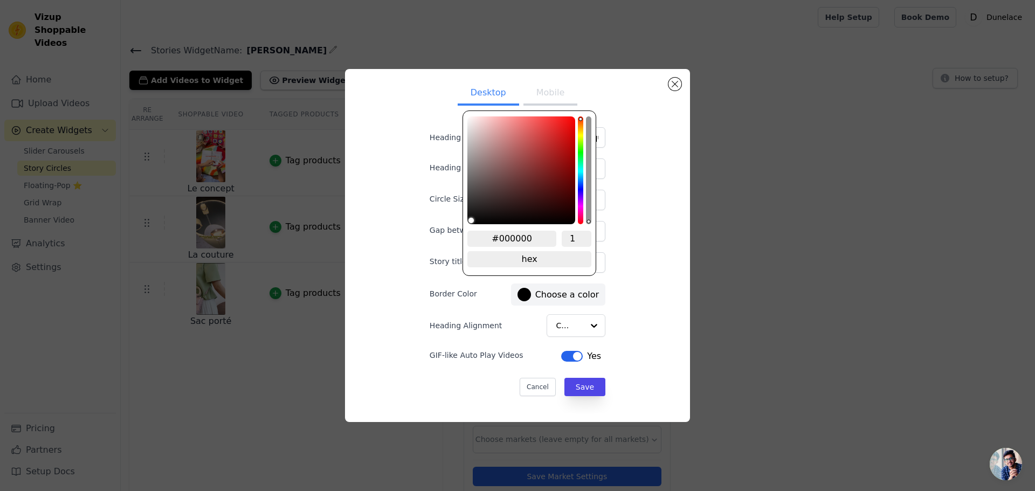
click at [526, 296] on div at bounding box center [523, 294] width 13 height 13
click at [522, 239] on input "#000000" at bounding box center [511, 239] width 89 height 16
paste input "BFAF92"
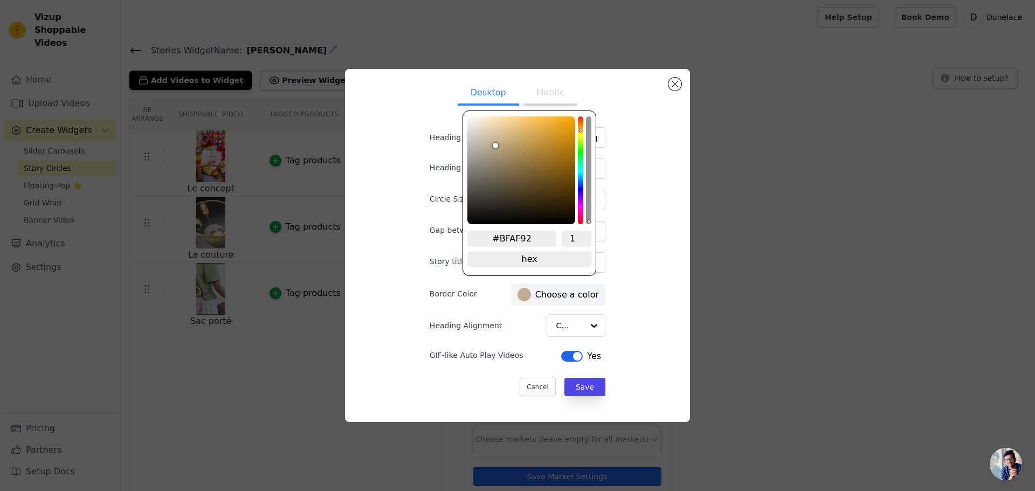
type input "#BFAF92"
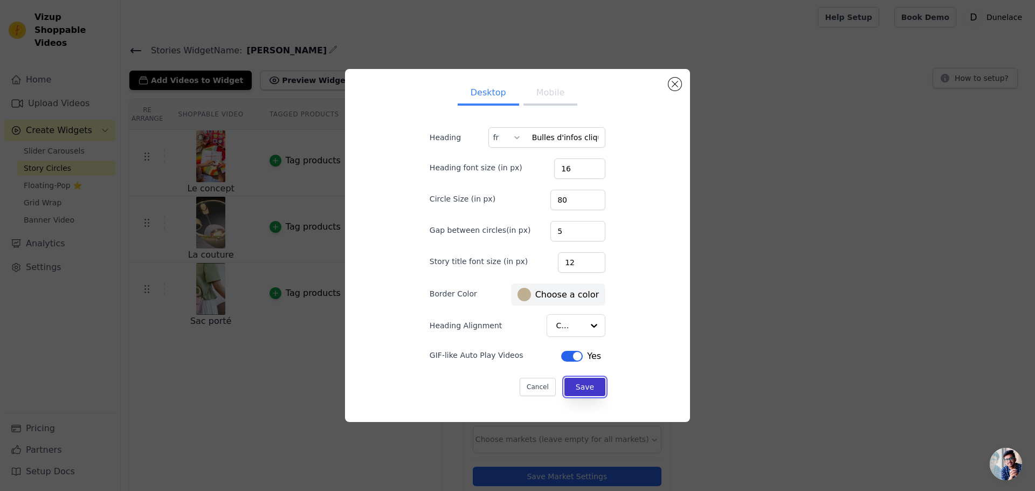
click at [581, 385] on button "Save" at bounding box center [584, 387] width 41 height 18
